Goal: Find specific page/section: Find specific page/section

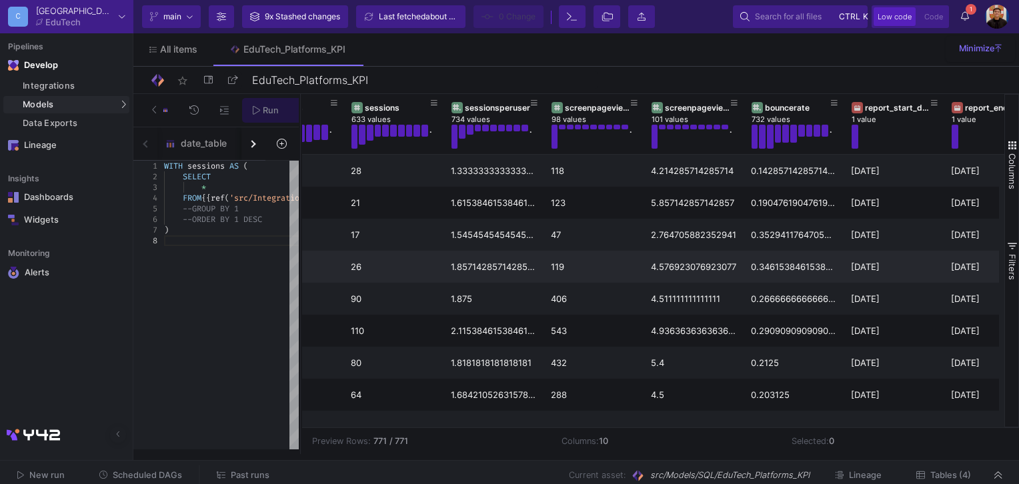
scroll to position [0, 257]
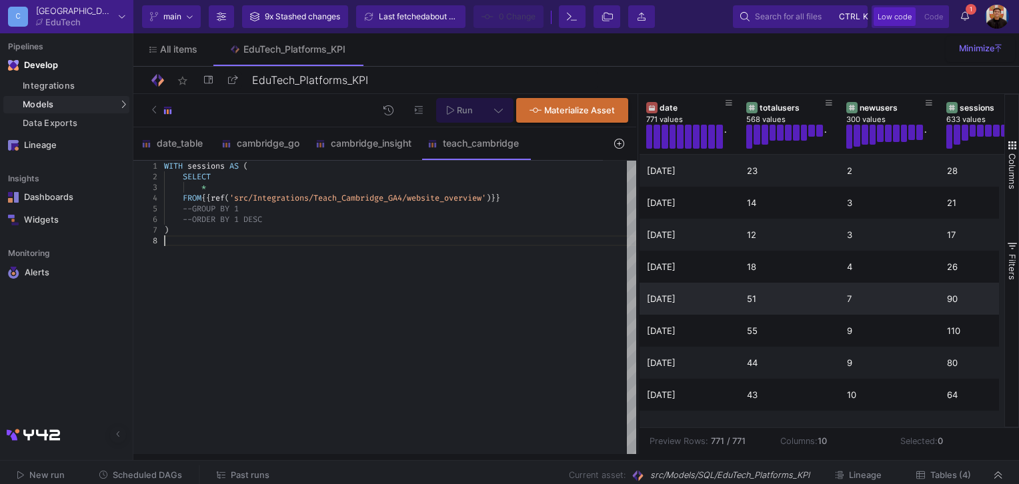
drag, startPoint x: 298, startPoint y: 157, endPoint x: 635, endPoint y: 283, distance: 360.4
click at [636, 283] on div at bounding box center [637, 274] width 3 height 360
click at [77, 85] on div "Integrations" at bounding box center [74, 86] width 103 height 11
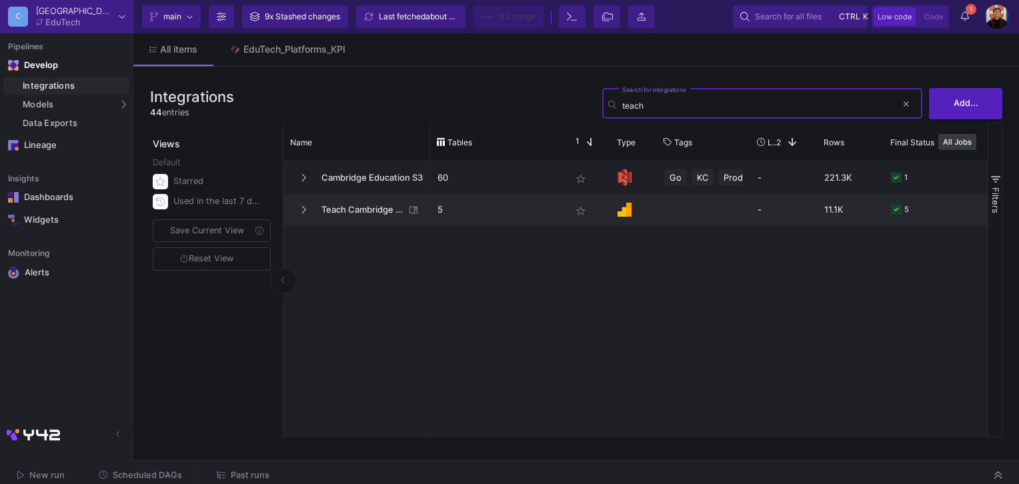
type input "teach"
click at [378, 202] on span "Teach Cambridge GA4" at bounding box center [358, 209] width 91 height 31
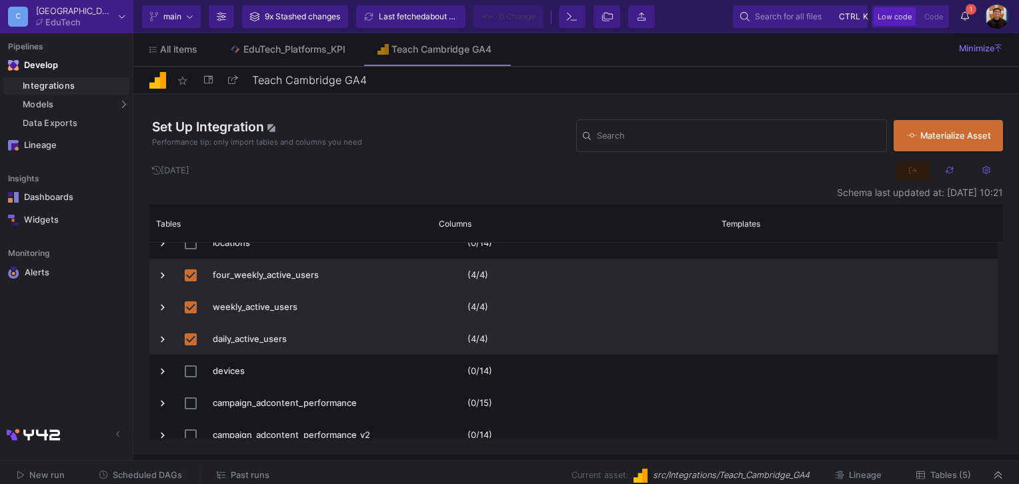
scroll to position [200, 0]
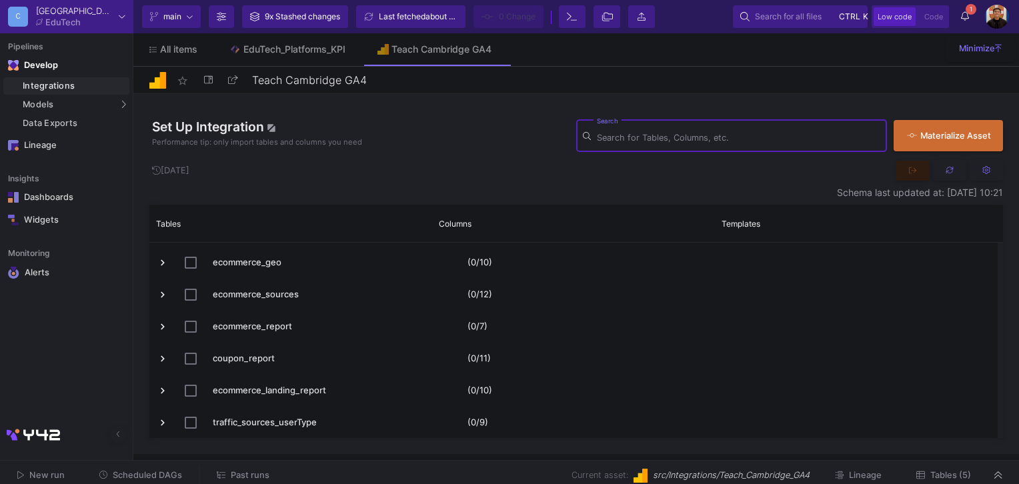
click at [763, 133] on input "Search" at bounding box center [738, 138] width 283 height 11
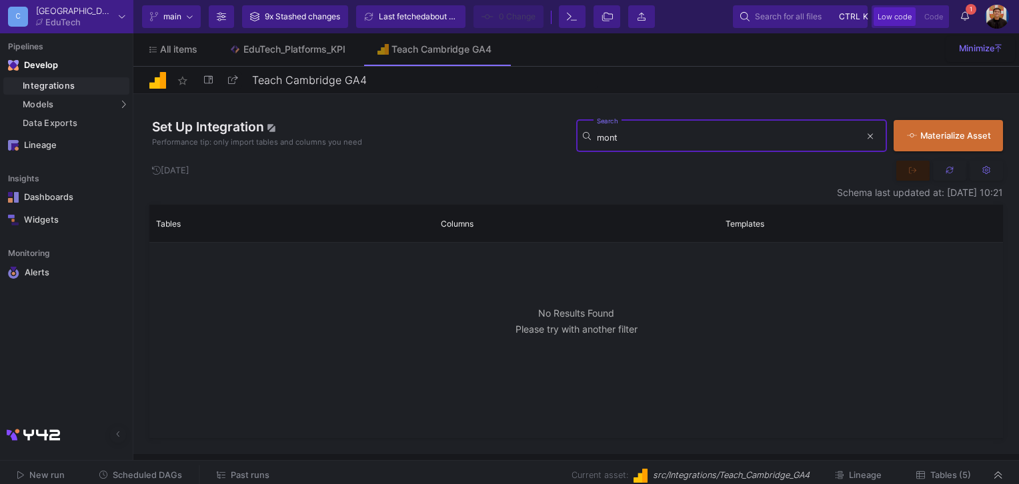
type input "month"
